Goal: Task Accomplishment & Management: Manage account settings

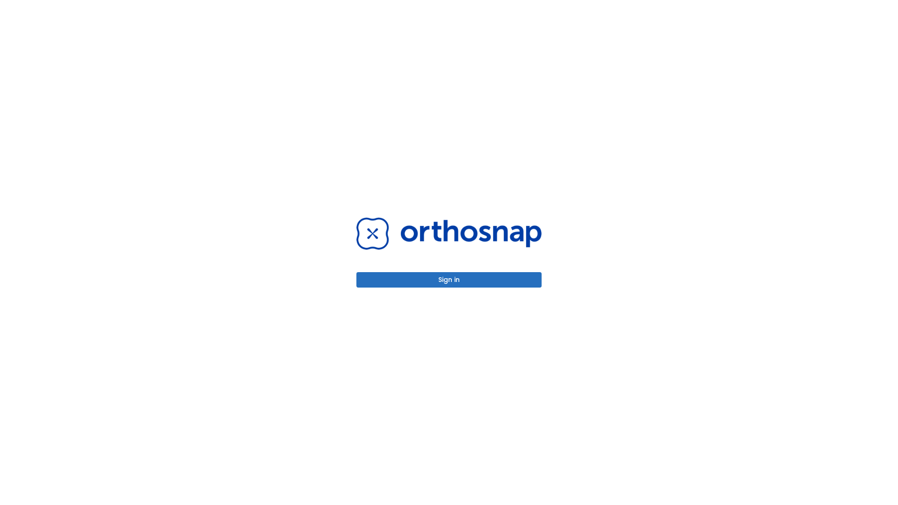
click at [449, 280] on button "Sign in" at bounding box center [448, 279] width 185 height 15
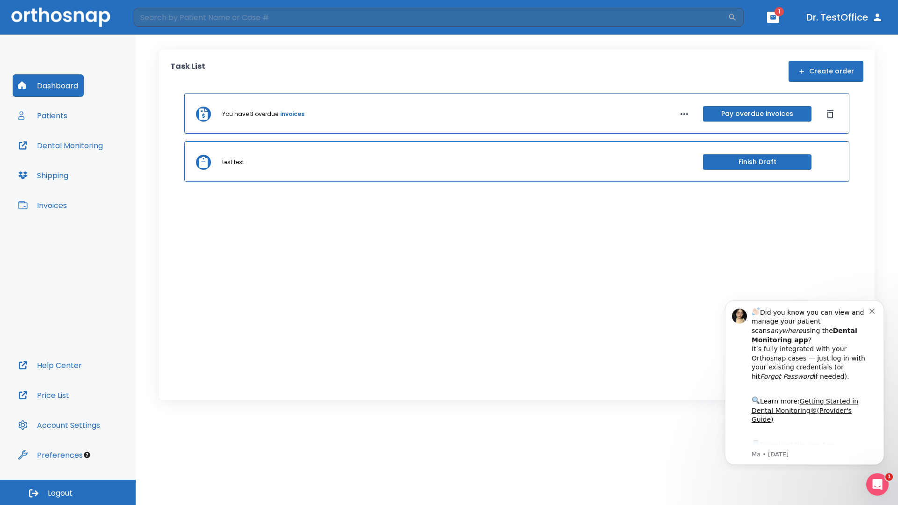
click at [68, 492] on span "Logout" at bounding box center [60, 493] width 25 height 10
